Goal: Use online tool/utility: Use online tool/utility

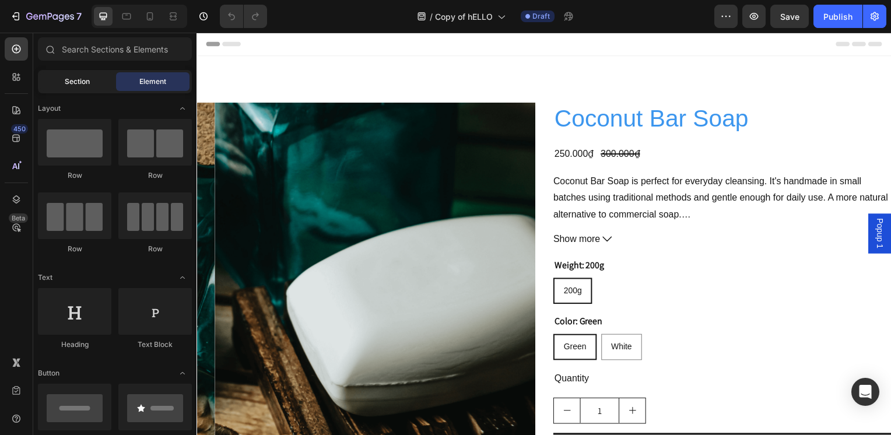
radio input "false"
click at [93, 50] on input "text" at bounding box center [115, 48] width 154 height 23
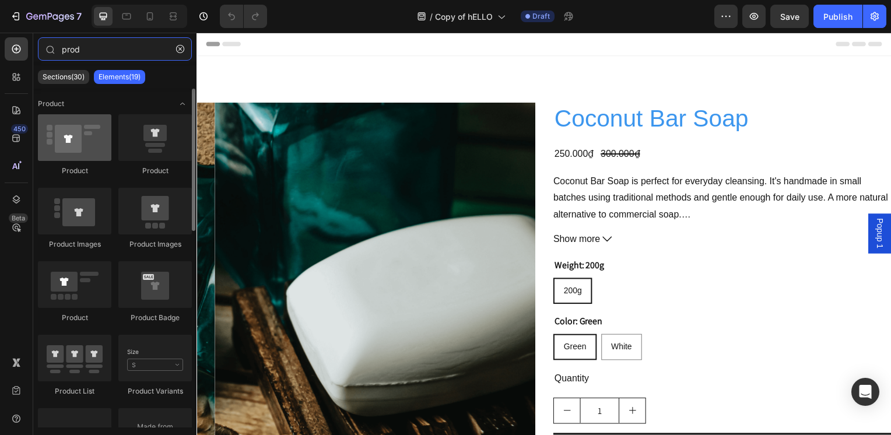
type input "prod"
click at [50, 118] on div at bounding box center [74, 137] width 73 height 47
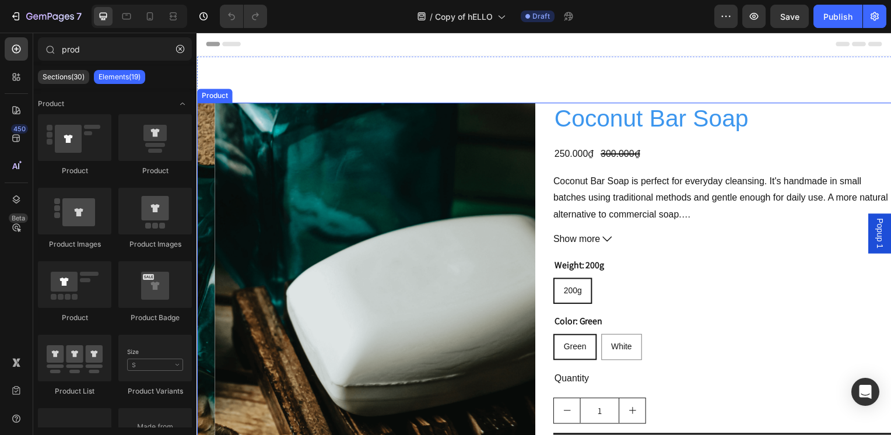
click at [540, 118] on div "Product Images Coconut Bar Soap Product Title 250.000₫ Product Price Product Pr…" at bounding box center [547, 337] width 700 height 469
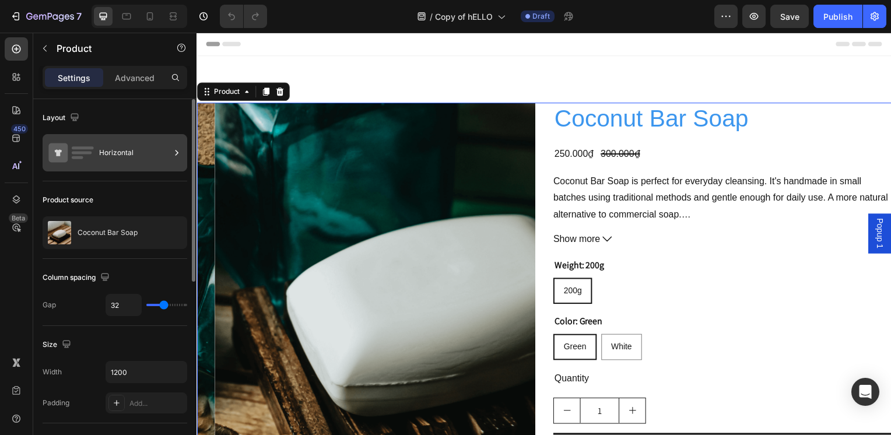
click at [101, 153] on div "Horizontal" at bounding box center [134, 152] width 71 height 27
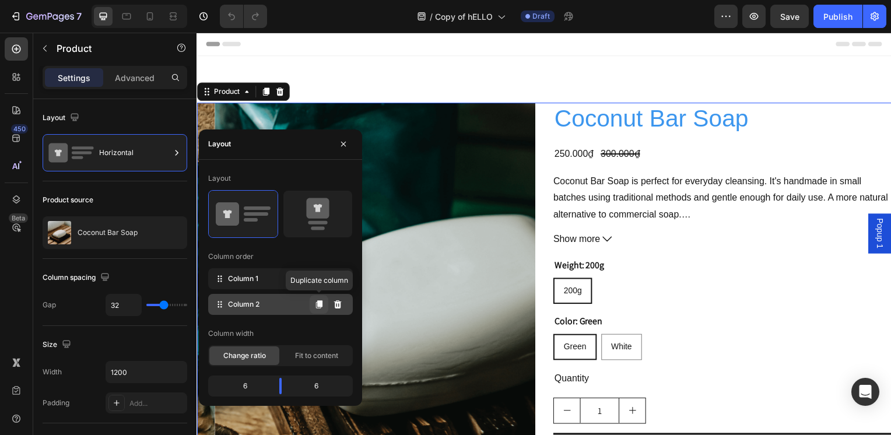
click at [325, 304] on button at bounding box center [319, 304] width 19 height 19
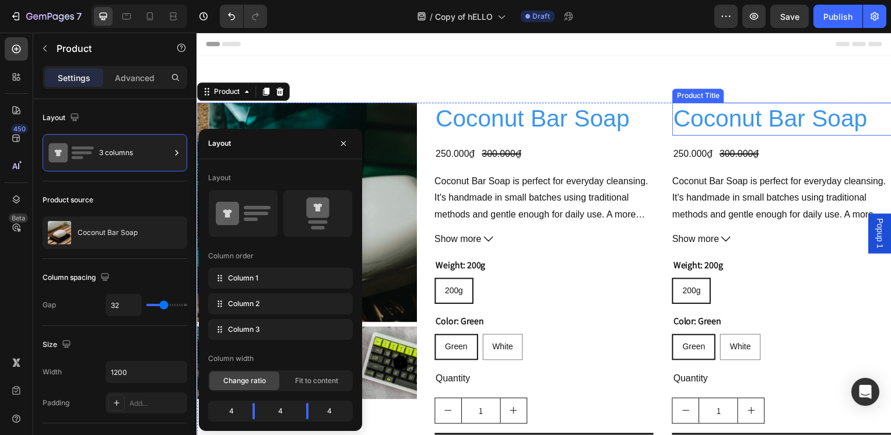
click at [727, 125] on h2 "Coconut Bar Soap" at bounding box center [785, 119] width 221 height 33
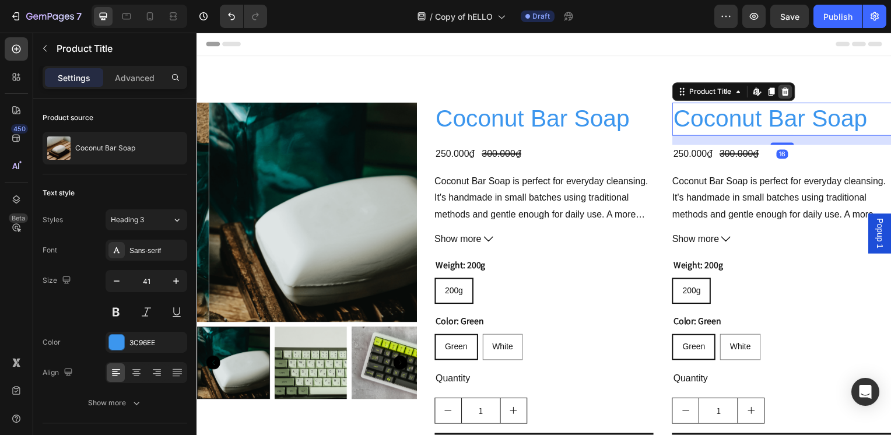
drag, startPoint x: 786, startPoint y: 93, endPoint x: 774, endPoint y: 125, distance: 34.5
click at [786, 93] on icon at bounding box center [790, 92] width 8 height 8
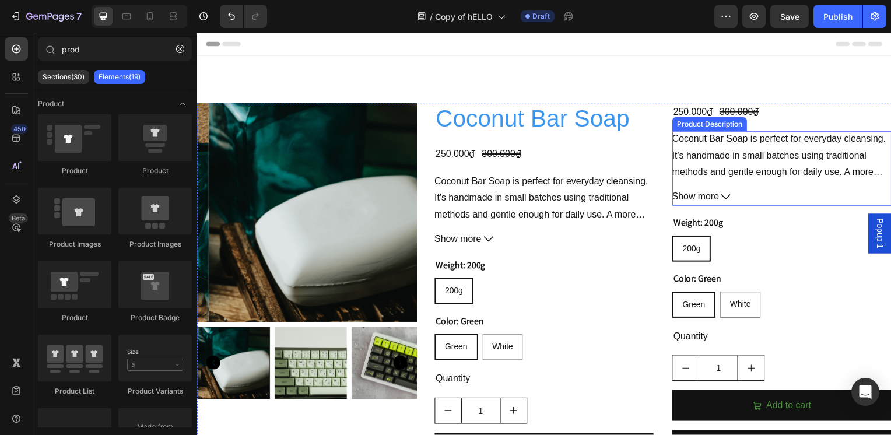
click at [766, 154] on div "Coconut Bar Soap is perfect for everyday cleansing. It's handmade in small batc…" at bounding box center [785, 156] width 221 height 49
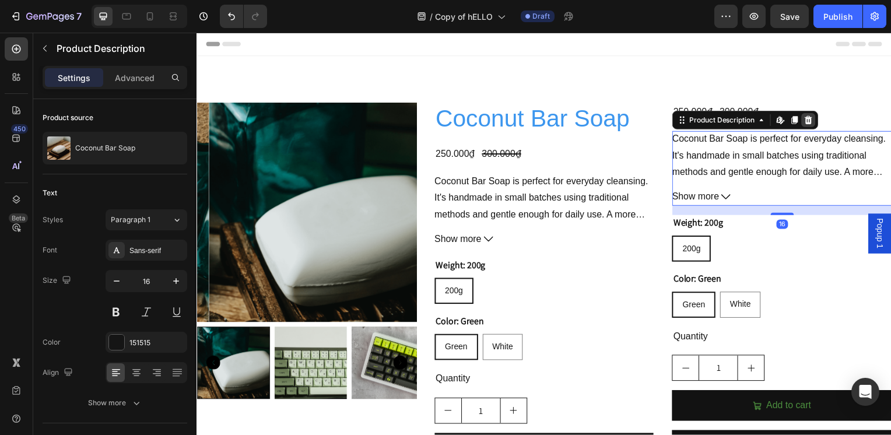
click at [809, 120] on icon at bounding box center [813, 121] width 8 height 8
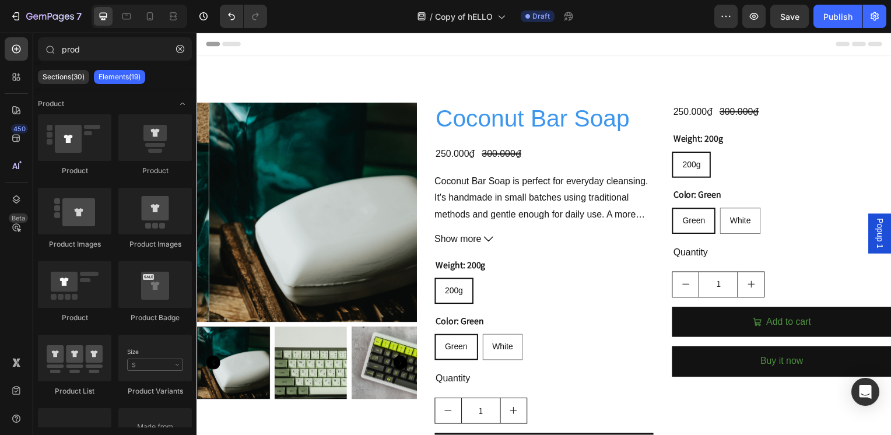
click at [807, 114] on div "250.000₫ Product Price Product Price 300.000₫ Product Price Product Price Row" at bounding box center [785, 112] width 221 height 19
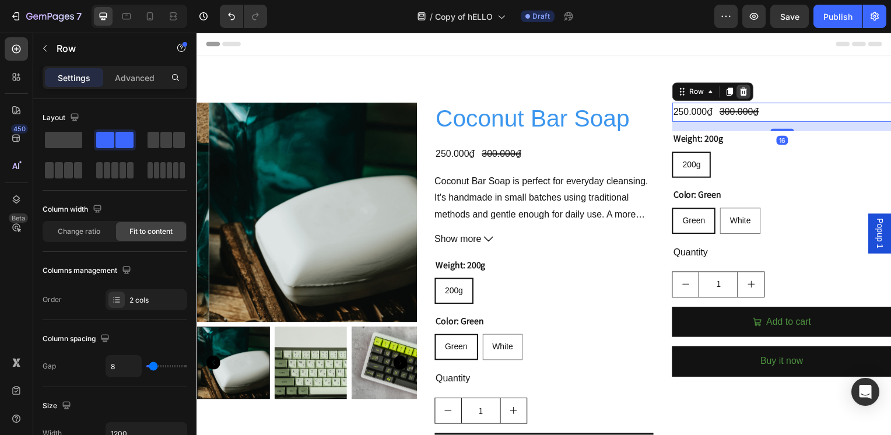
click at [742, 87] on icon at bounding box center [746, 91] width 9 height 9
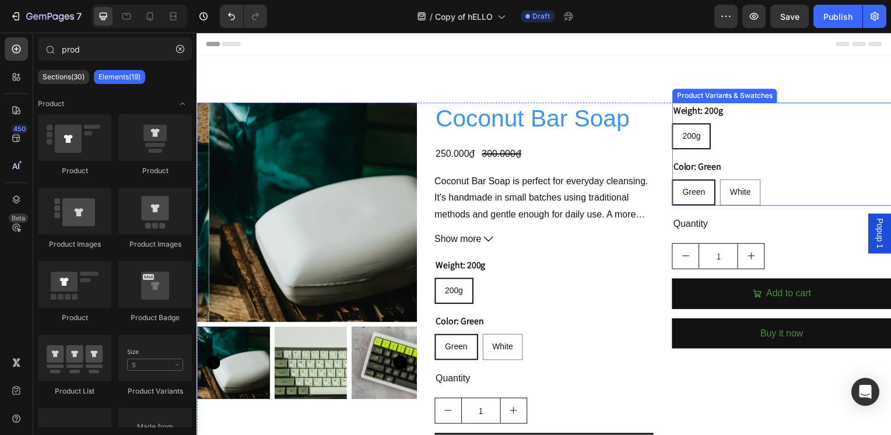
click at [769, 118] on div "Weight: 200g 200g 200g 200g" at bounding box center [785, 126] width 221 height 47
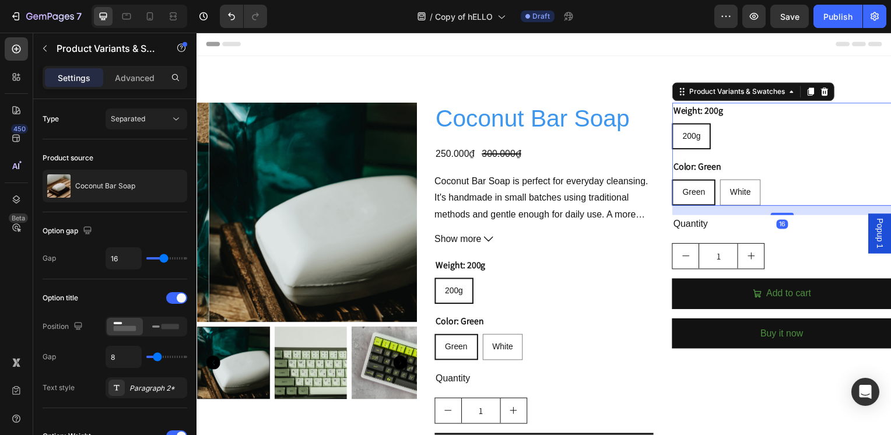
click at [825, 91] on icon at bounding box center [829, 92] width 8 height 8
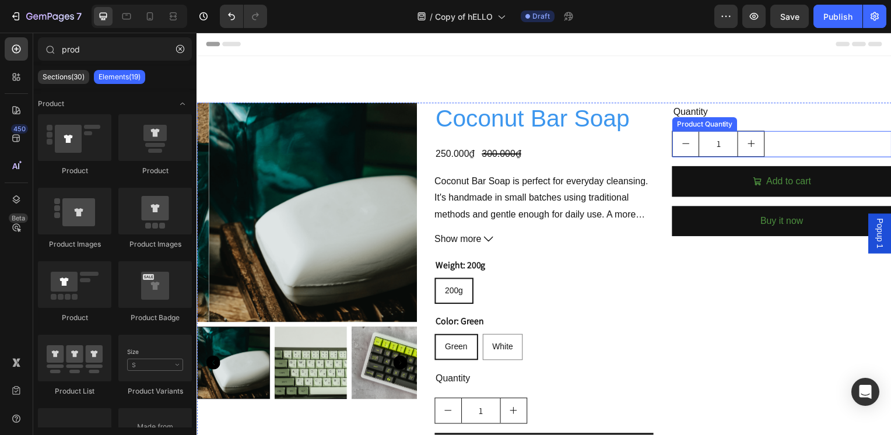
click at [808, 151] on div "1" at bounding box center [785, 145] width 221 height 26
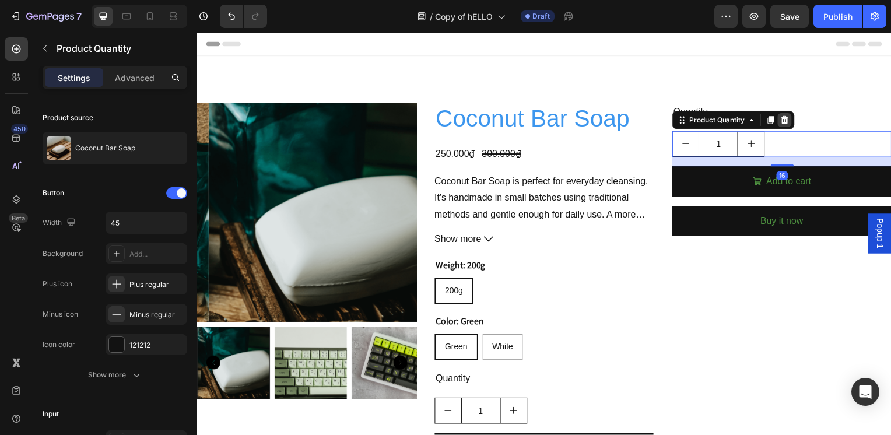
click at [787, 122] on icon at bounding box center [788, 120] width 9 height 9
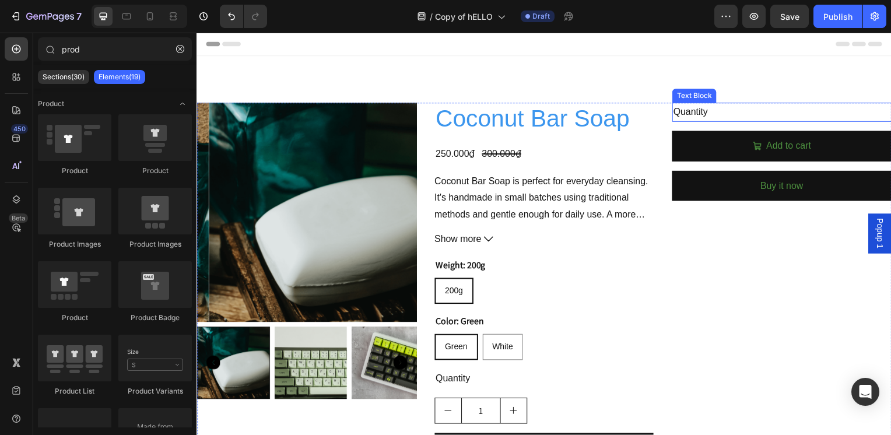
click at [788, 120] on div "Quantity" at bounding box center [785, 112] width 221 height 19
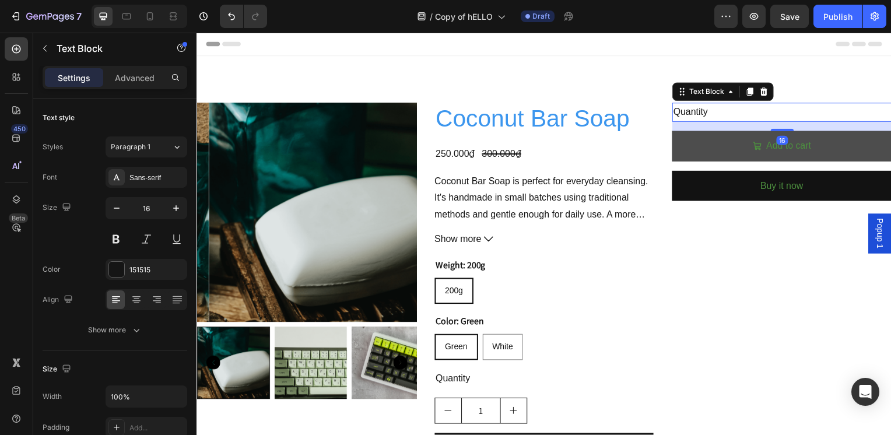
click at [763, 92] on icon at bounding box center [767, 91] width 9 height 9
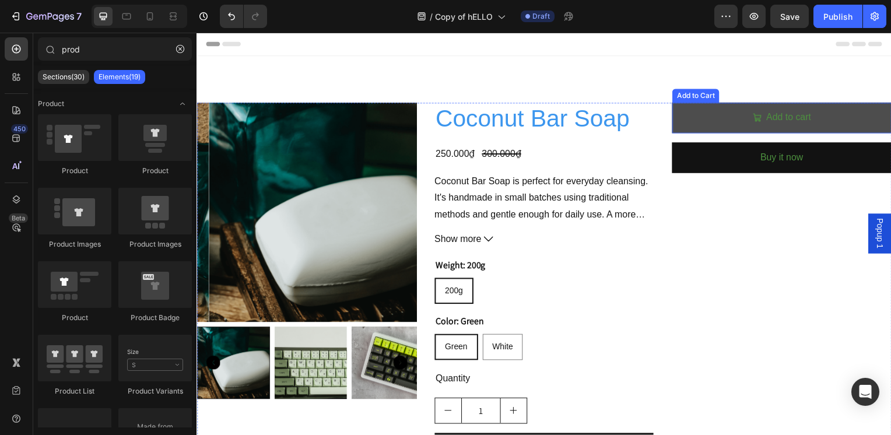
click at [732, 122] on button "Add to cart" at bounding box center [785, 118] width 221 height 31
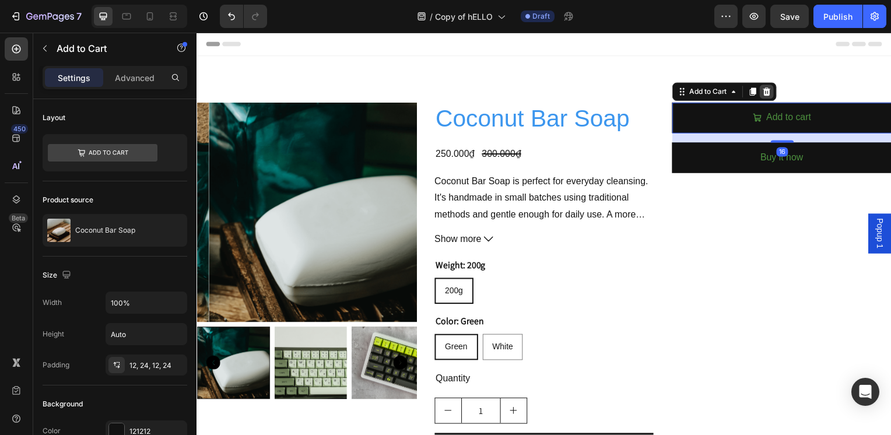
click at [766, 89] on icon at bounding box center [770, 91] width 9 height 9
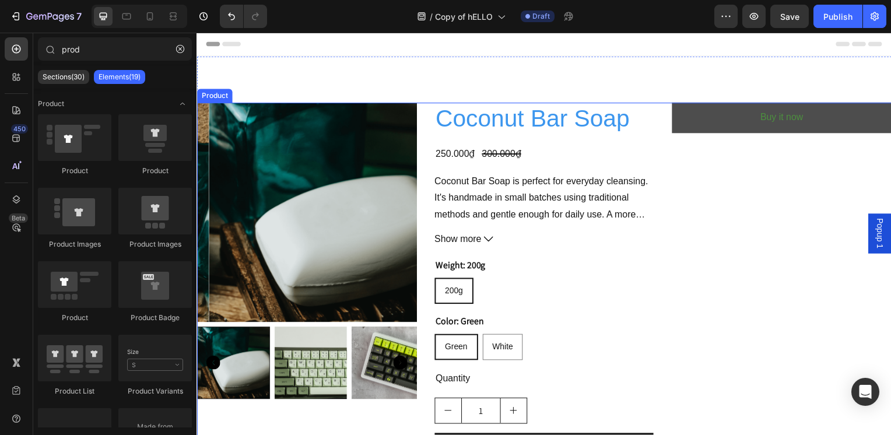
click at [736, 121] on button "Buy it now" at bounding box center [785, 118] width 221 height 31
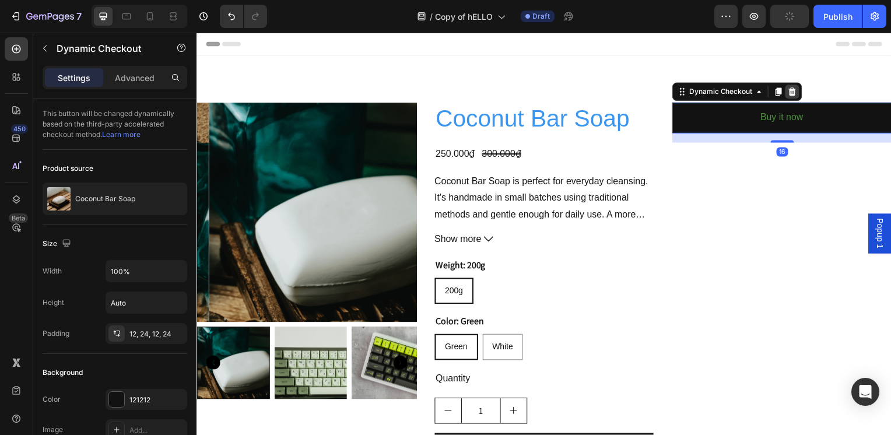
click at [794, 90] on icon at bounding box center [795, 91] width 9 height 9
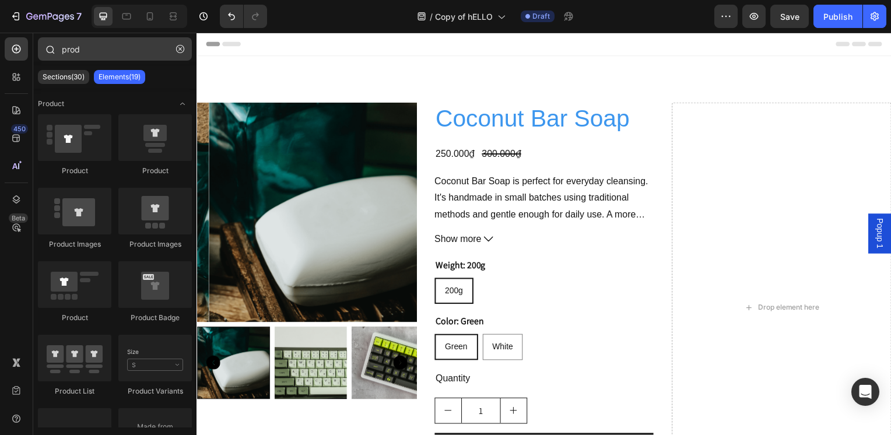
click at [179, 45] on icon "button" at bounding box center [180, 49] width 8 height 8
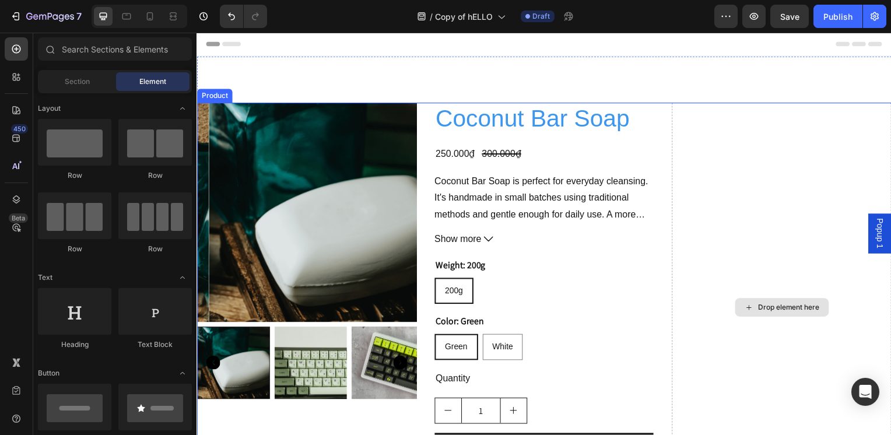
click at [757, 124] on div "Drop element here" at bounding box center [785, 309] width 221 height 413
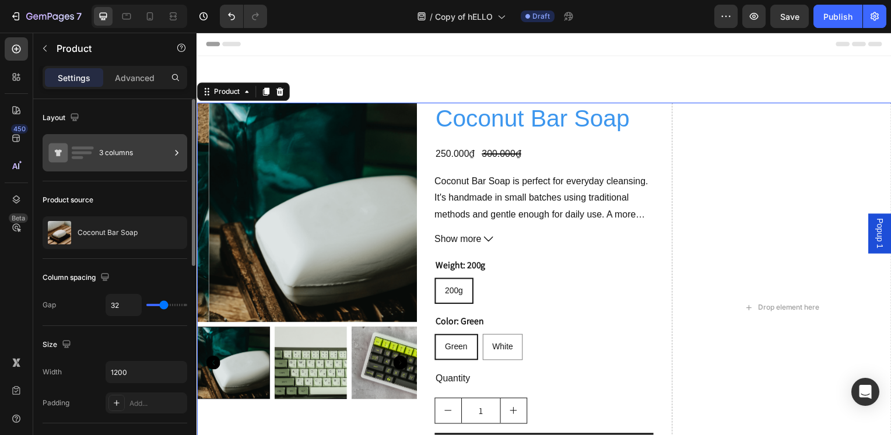
click at [133, 155] on div "3 columns" at bounding box center [134, 152] width 71 height 27
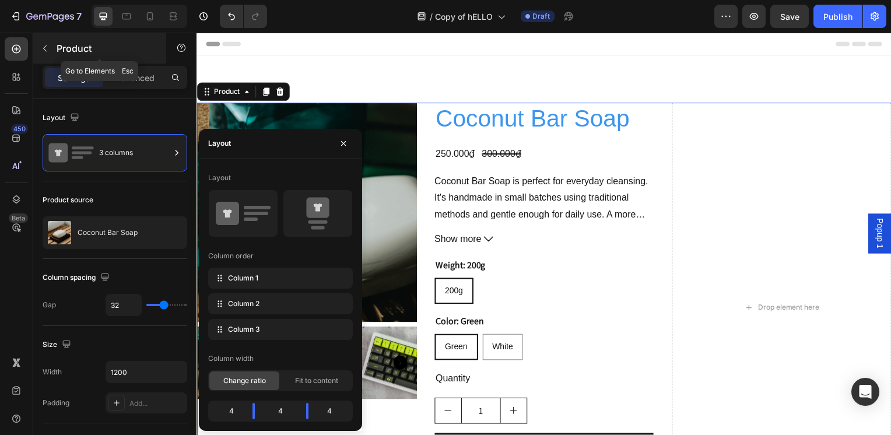
click at [68, 47] on p "Product" at bounding box center [106, 48] width 99 height 14
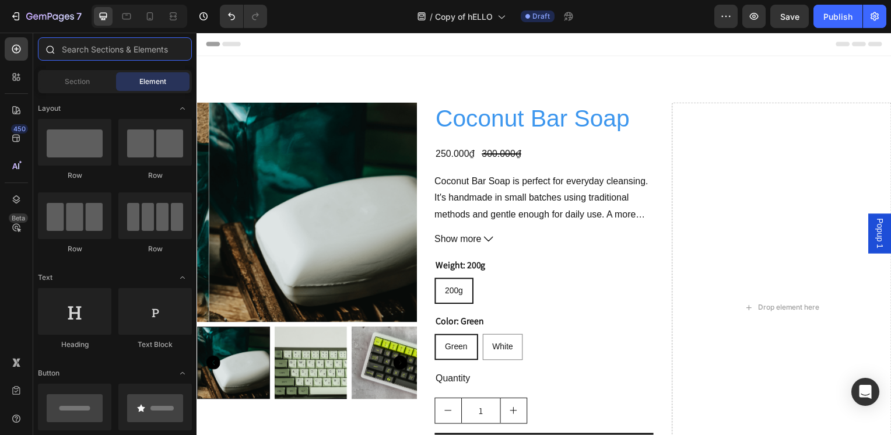
click at [92, 48] on input "text" at bounding box center [115, 48] width 154 height 23
drag, startPoint x: 15, startPoint y: 75, endPoint x: 63, endPoint y: 51, distance: 53.7
click at [15, 74] on icon at bounding box center [16, 77] width 12 height 12
radio input "false"
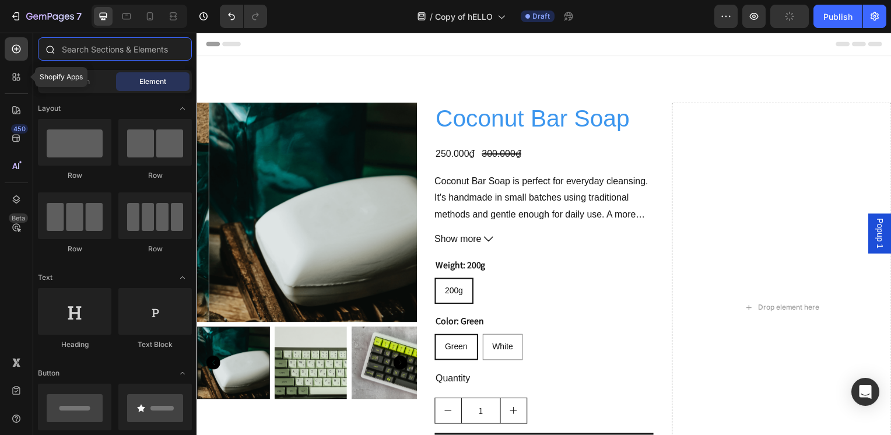
radio input "true"
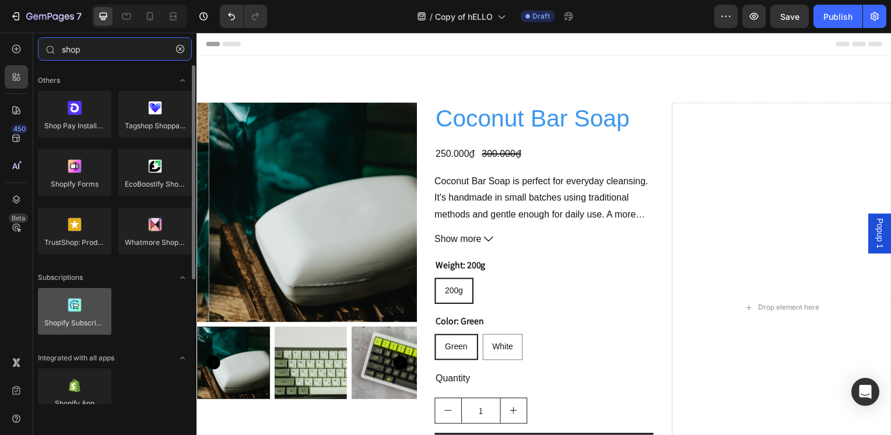
type input "shop"
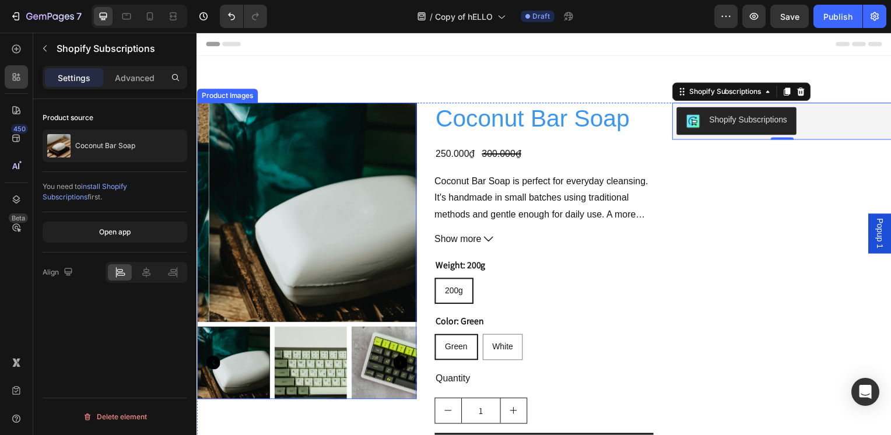
click at [311, 130] on div at bounding box center [307, 213] width 221 height 221
radio input "false"
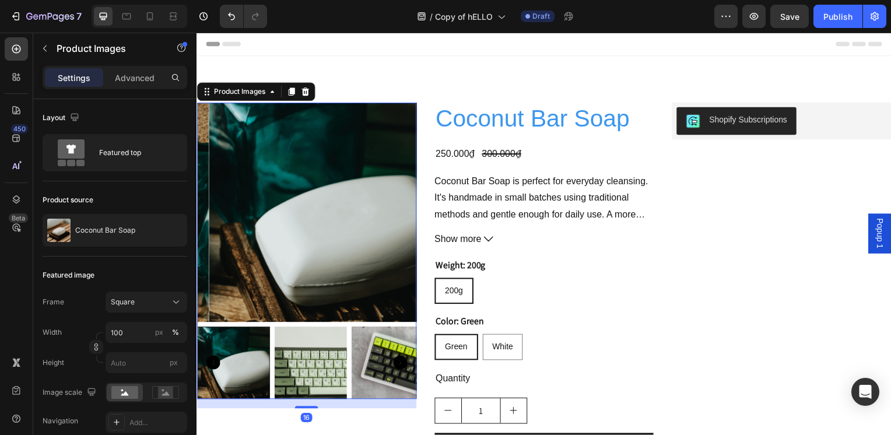
click at [234, 100] on div "Product Images" at bounding box center [256, 92] width 119 height 19
click at [237, 92] on div "Product Images" at bounding box center [239, 92] width 57 height 10
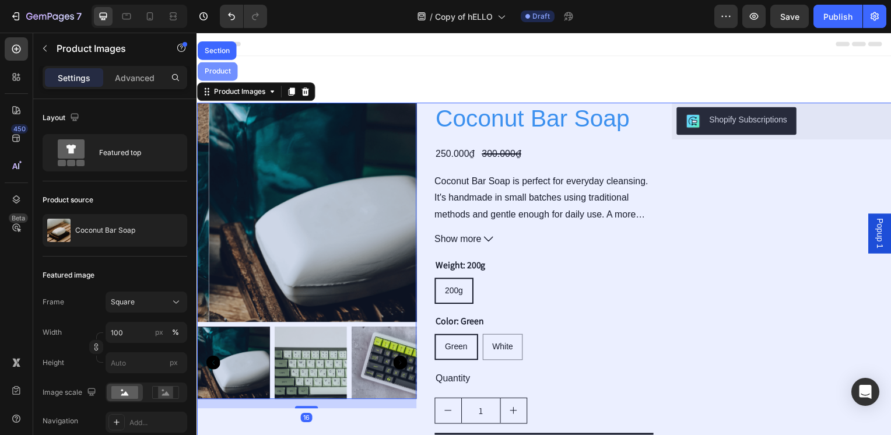
click at [222, 68] on div "Product" at bounding box center [217, 71] width 31 height 7
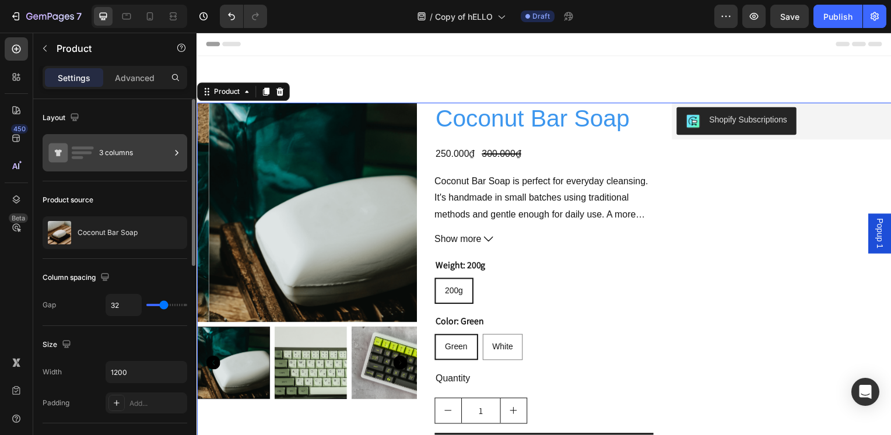
click at [131, 157] on div "3 columns" at bounding box center [134, 152] width 71 height 27
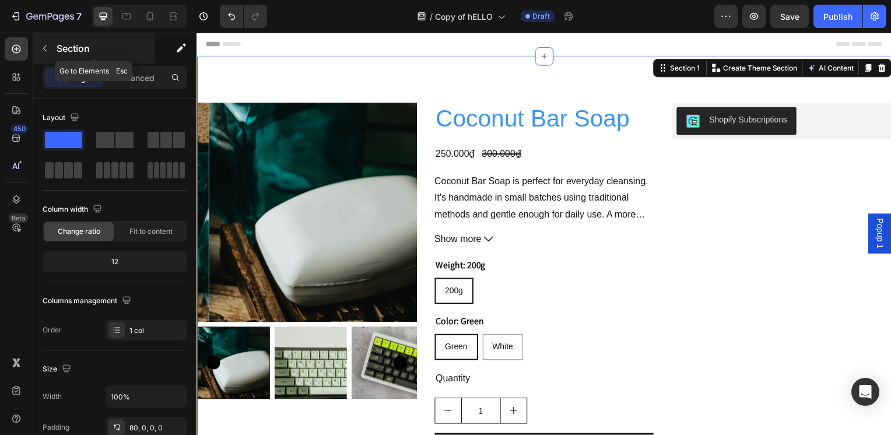
click at [59, 47] on p "Section" at bounding box center [105, 48] width 96 height 14
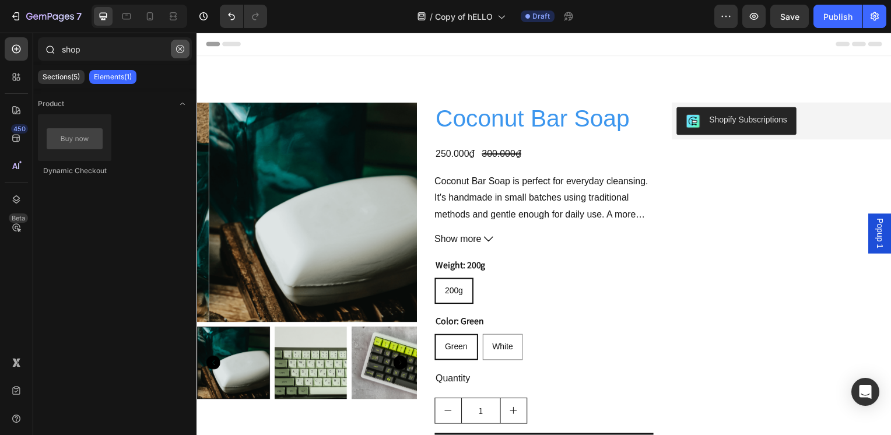
click at [179, 49] on icon "button" at bounding box center [180, 49] width 8 height 8
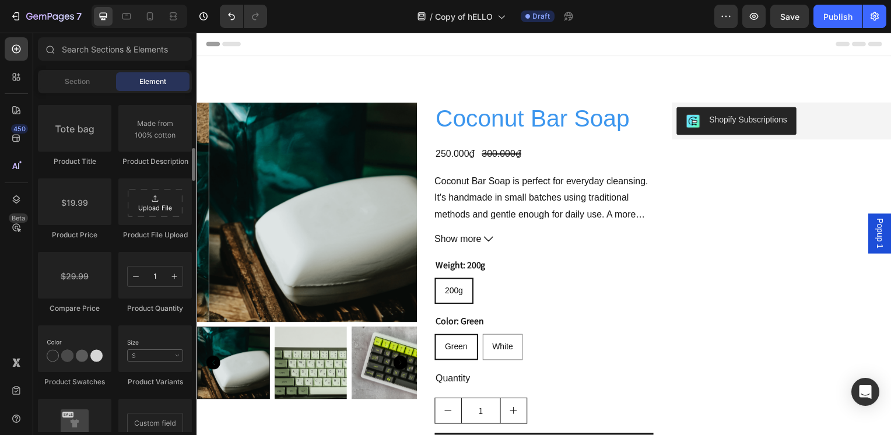
scroll to position [1750, 0]
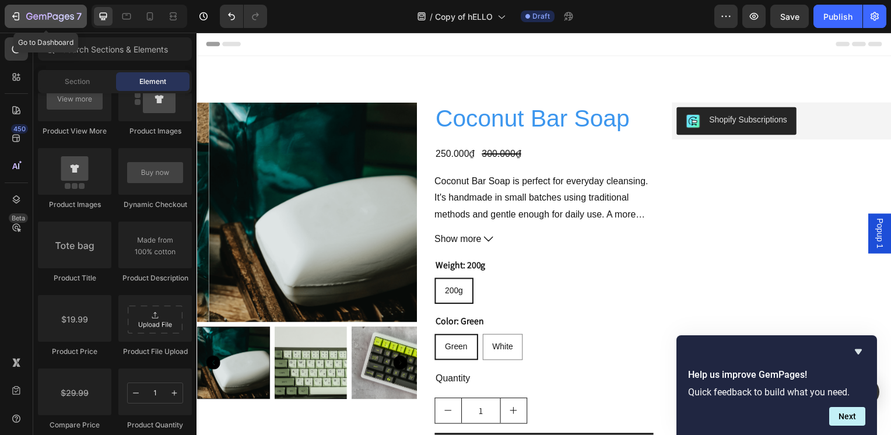
click at [40, 12] on icon "button" at bounding box center [50, 17] width 48 height 10
